Goal: Find specific page/section: Find specific page/section

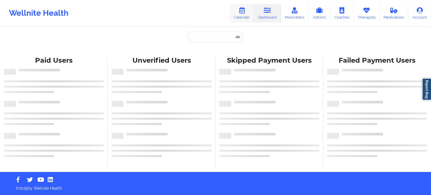
click at [243, 19] on link "Calendar" at bounding box center [242, 13] width 24 height 19
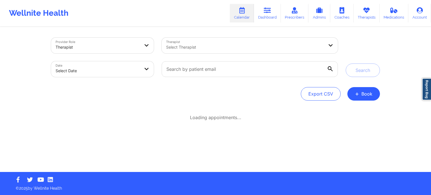
click at [120, 45] on div at bounding box center [98, 47] width 84 height 7
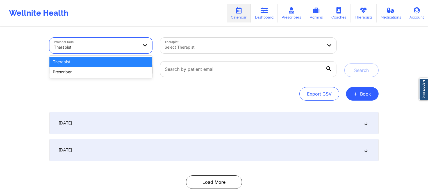
click at [117, 61] on div "Therapist" at bounding box center [100, 62] width 103 height 10
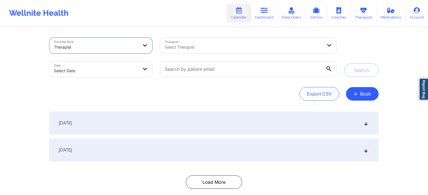
click at [131, 66] on body "Wellnite Health Calendar Dashboard Prescribers Admins Coaches Therapists Medica…" at bounding box center [214, 97] width 428 height 195
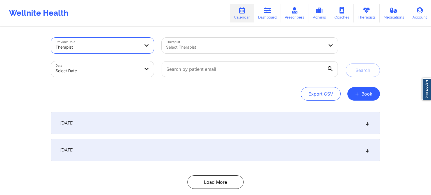
select select "2025-8"
select select "2025-9"
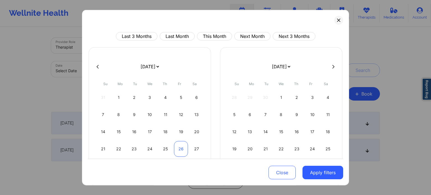
click at [175, 152] on div "26" at bounding box center [181, 149] width 14 height 16
select select "2025-8"
select select "2025-9"
select select "2025-8"
select select "2025-9"
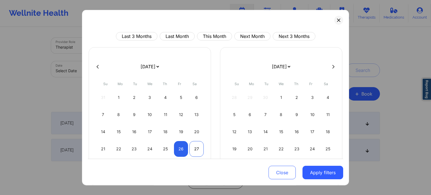
click at [193, 153] on div "27" at bounding box center [196, 149] width 14 height 16
select select "2025-8"
select select "2025-9"
click at [320, 172] on button "Apply filters" at bounding box center [323, 172] width 41 height 13
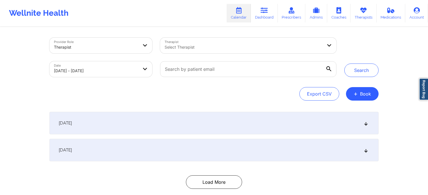
click at [224, 53] on div "Select Therapist" at bounding box center [241, 46] width 163 height 16
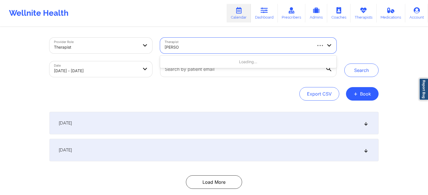
type input "[PERSON_NAME]"
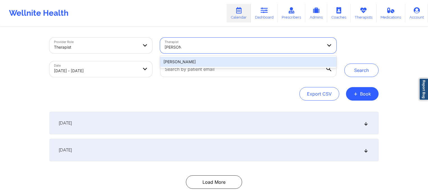
click at [217, 64] on div "[PERSON_NAME]" at bounding box center [248, 62] width 176 height 10
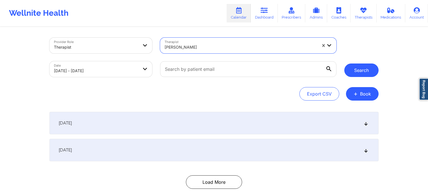
click at [347, 72] on button "Search" at bounding box center [361, 69] width 34 height 13
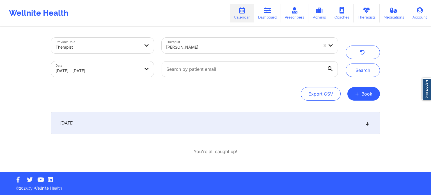
click at [188, 119] on div "[DATE]" at bounding box center [215, 123] width 329 height 22
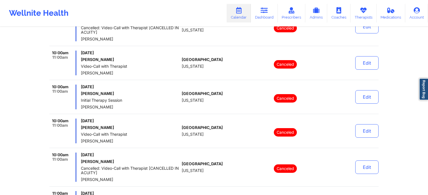
scroll to position [199, 0]
